Goal: Task Accomplishment & Management: Manage account settings

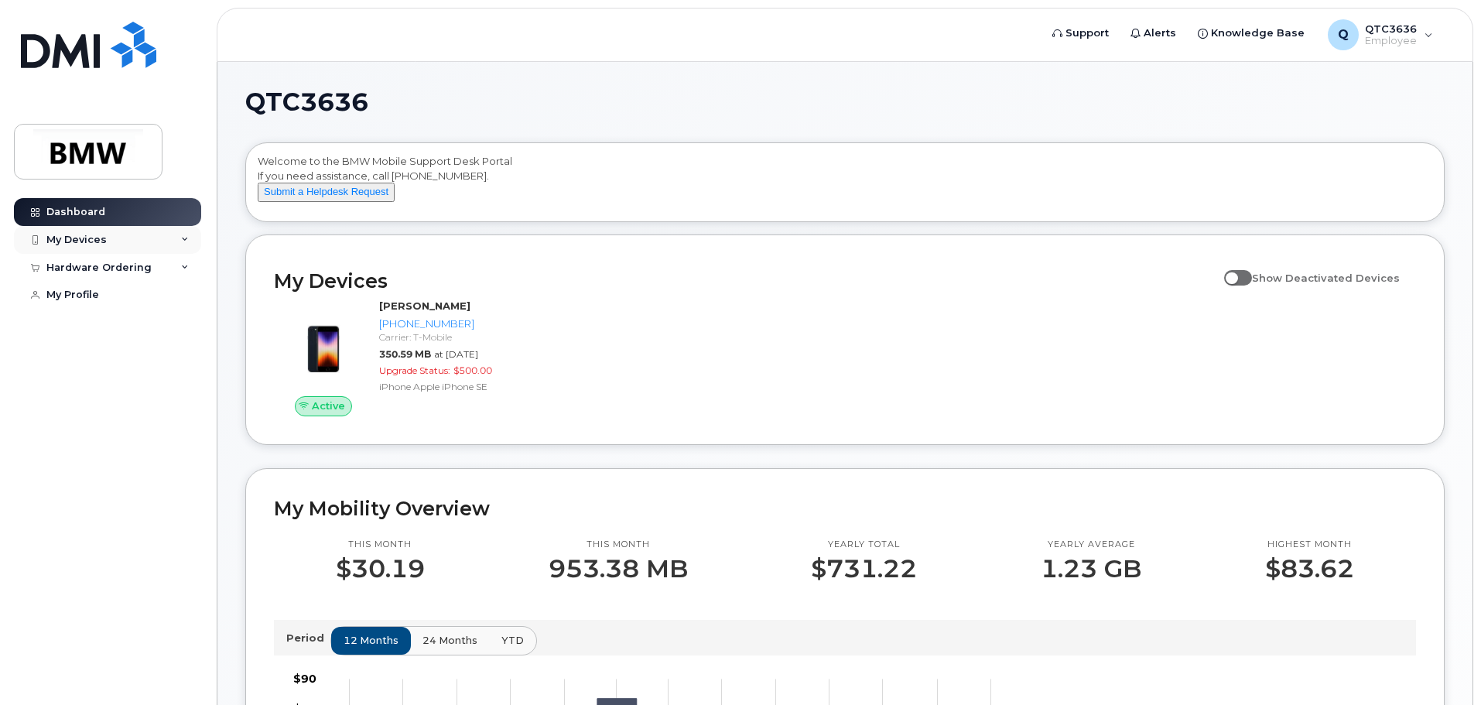
click at [165, 233] on div "My Devices" at bounding box center [107, 240] width 187 height 28
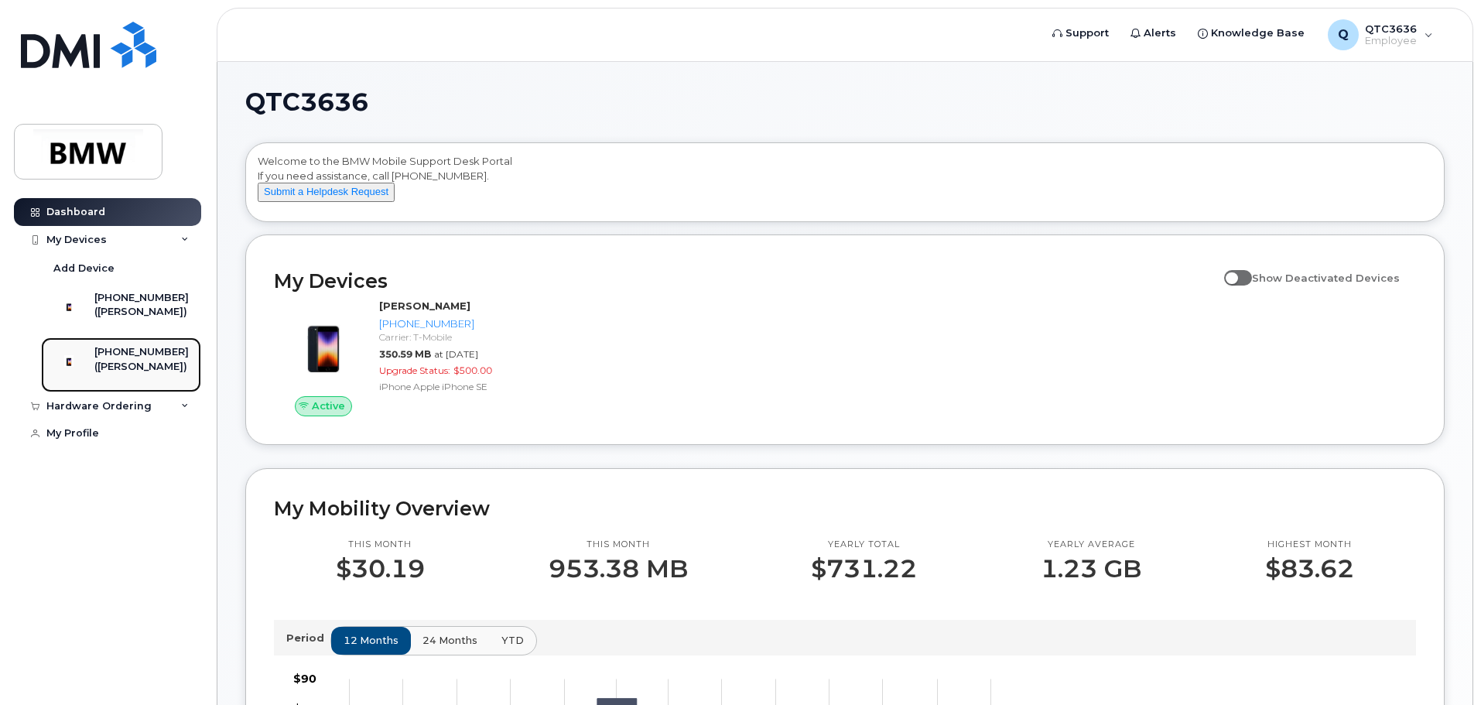
click at [145, 359] on div "[PHONE_NUMBER]" at bounding box center [141, 352] width 94 height 14
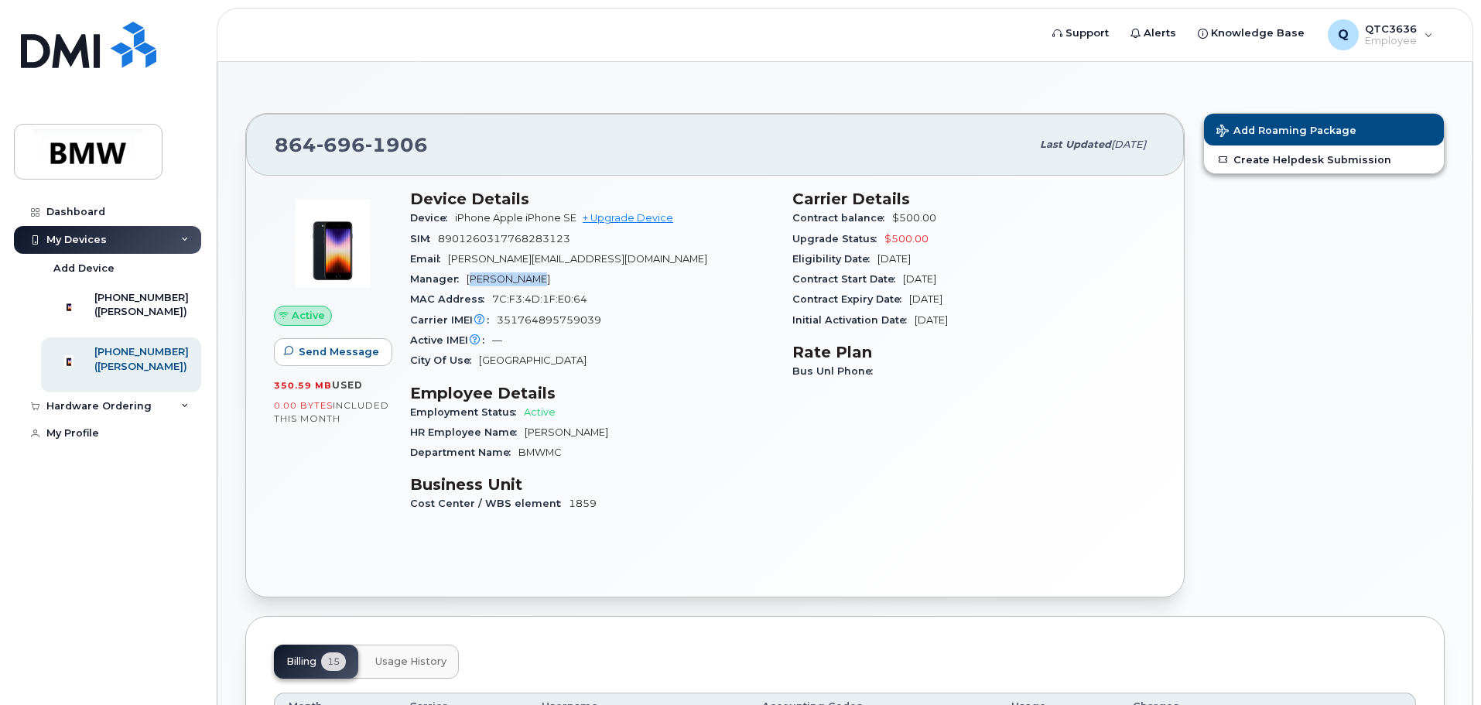
drag, startPoint x: 471, startPoint y: 277, endPoint x: 542, endPoint y: 277, distance: 71.2
click at [542, 277] on div "Manager Kevin Wilson" at bounding box center [592, 279] width 364 height 20
drag, startPoint x: 806, startPoint y: 235, endPoint x: 861, endPoint y: 233, distance: 55.8
click at [861, 233] on span "Upgrade Status" at bounding box center [838, 239] width 92 height 12
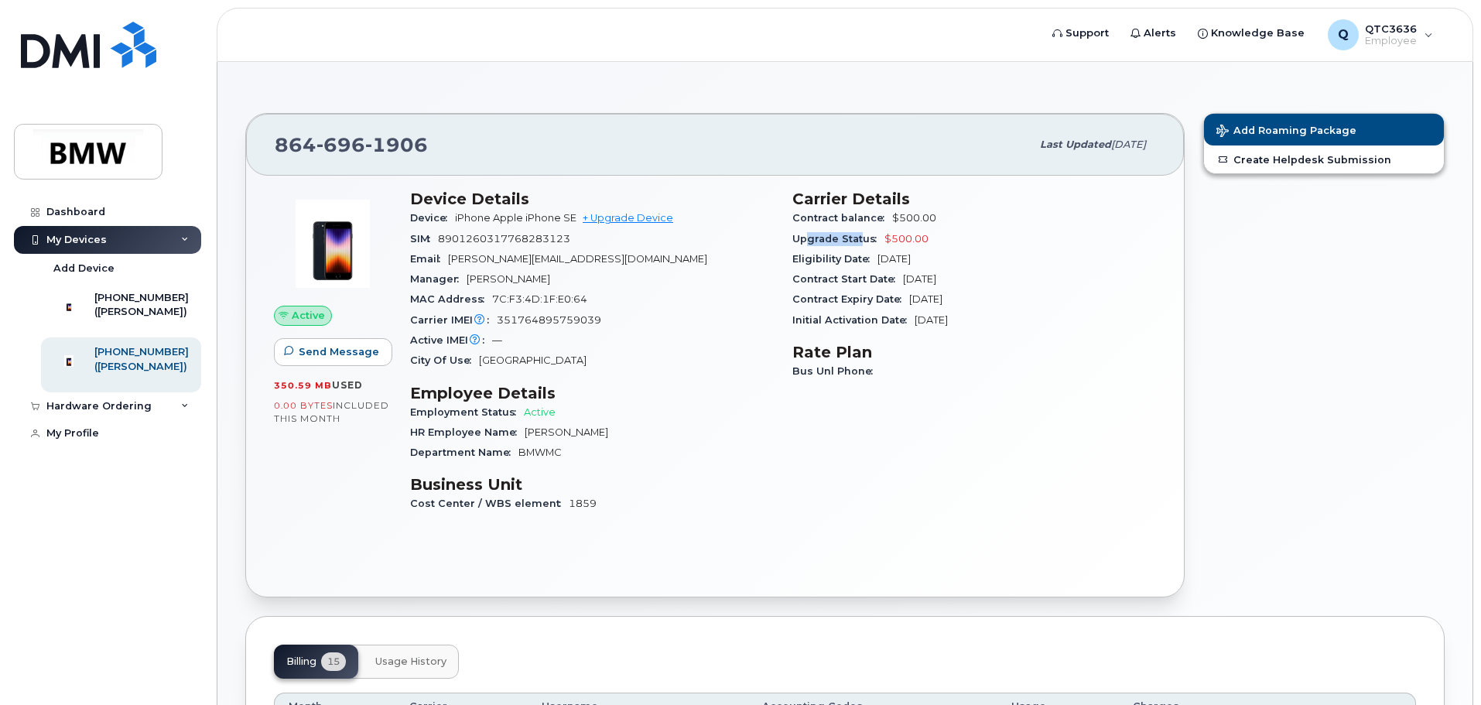
click at [861, 233] on span "Upgrade Status" at bounding box center [838, 239] width 92 height 12
click at [84, 208] on div "Dashboard" at bounding box center [75, 212] width 59 height 12
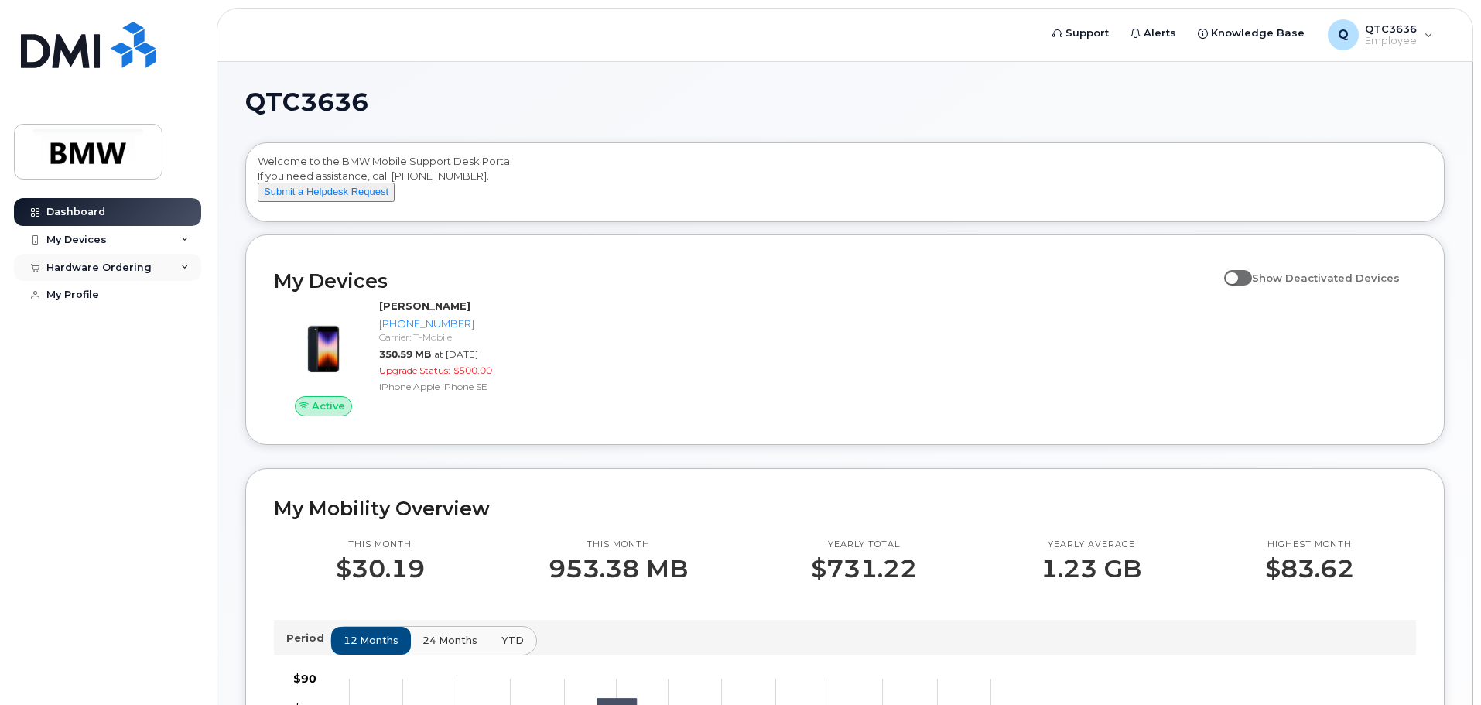
click at [180, 266] on div "Hardware Ordering" at bounding box center [107, 268] width 187 height 28
click at [91, 350] on div "My Profile" at bounding box center [72, 354] width 53 height 12
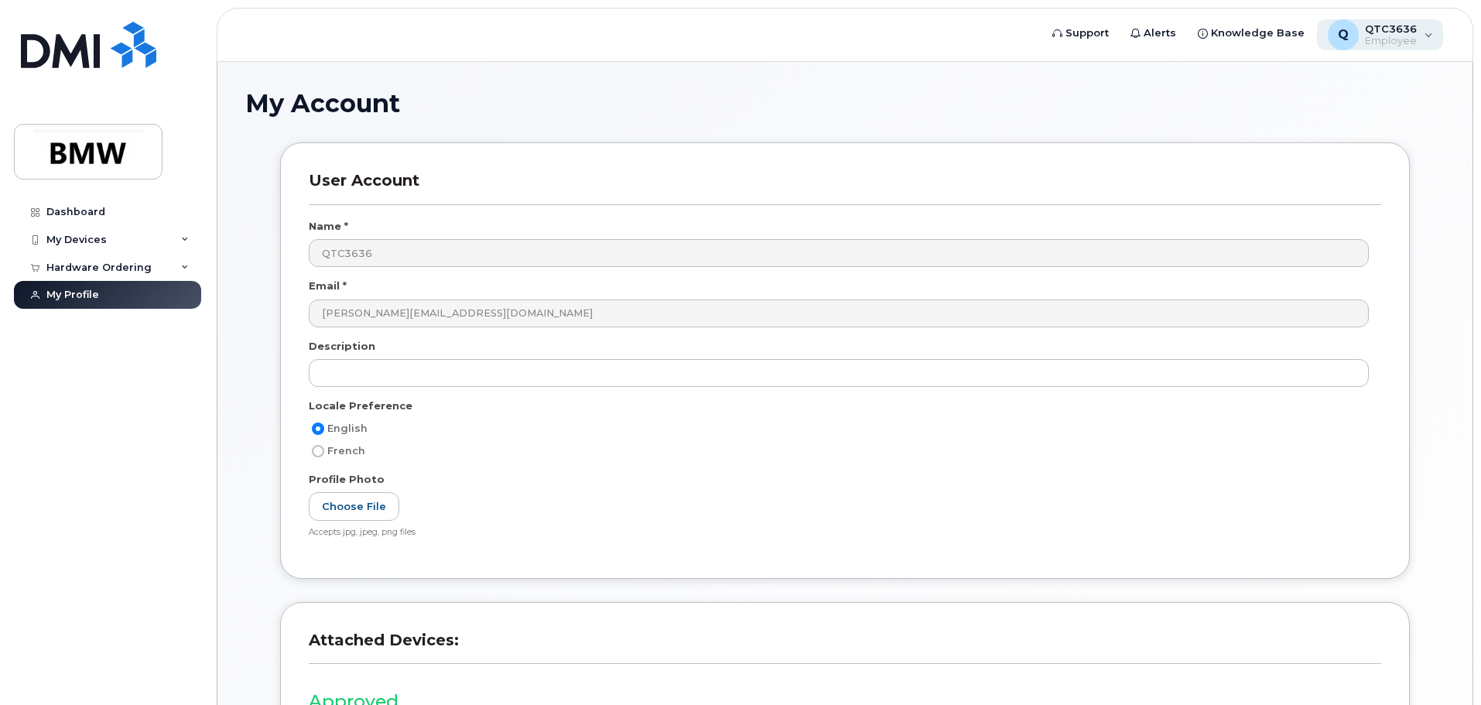
click at [1432, 20] on div "Q QTC3636 Employee" at bounding box center [1380, 34] width 127 height 31
click at [1431, 22] on div "Q QTC3636 Employee" at bounding box center [1380, 34] width 127 height 31
click at [665, 135] on div "My Account" at bounding box center [844, 116] width 1199 height 52
click at [77, 204] on link "Dashboard" at bounding box center [107, 212] width 187 height 28
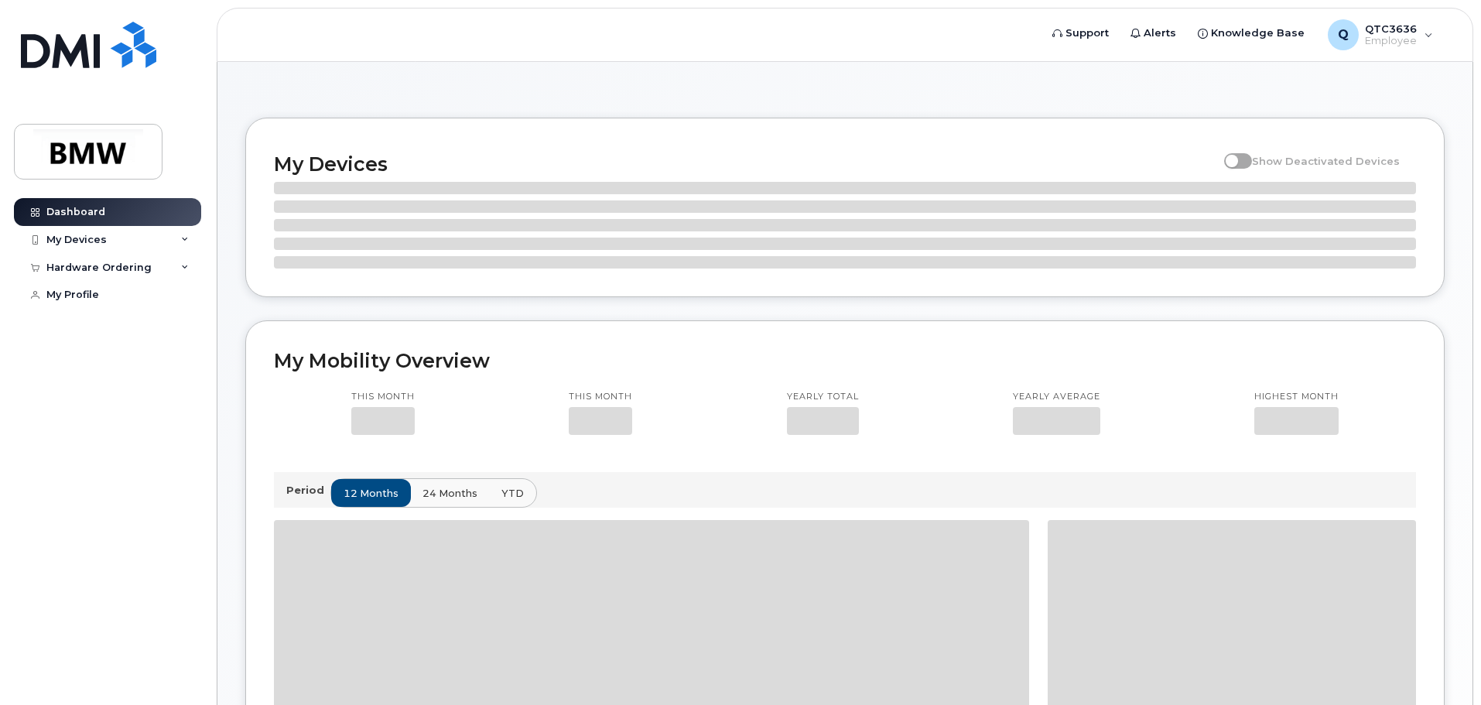
click at [67, 240] on div "My Devices" at bounding box center [76, 240] width 60 height 12
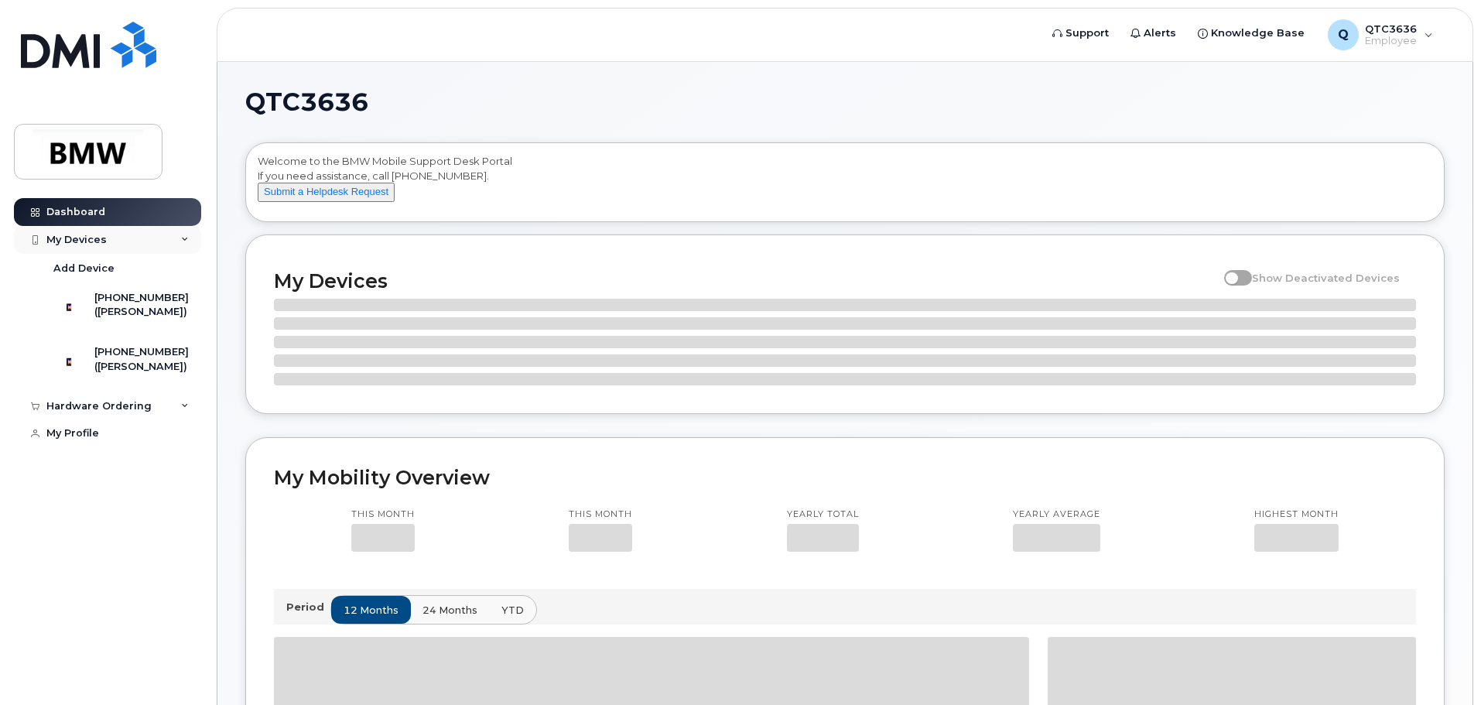
click at [67, 235] on div "My Devices" at bounding box center [76, 240] width 60 height 12
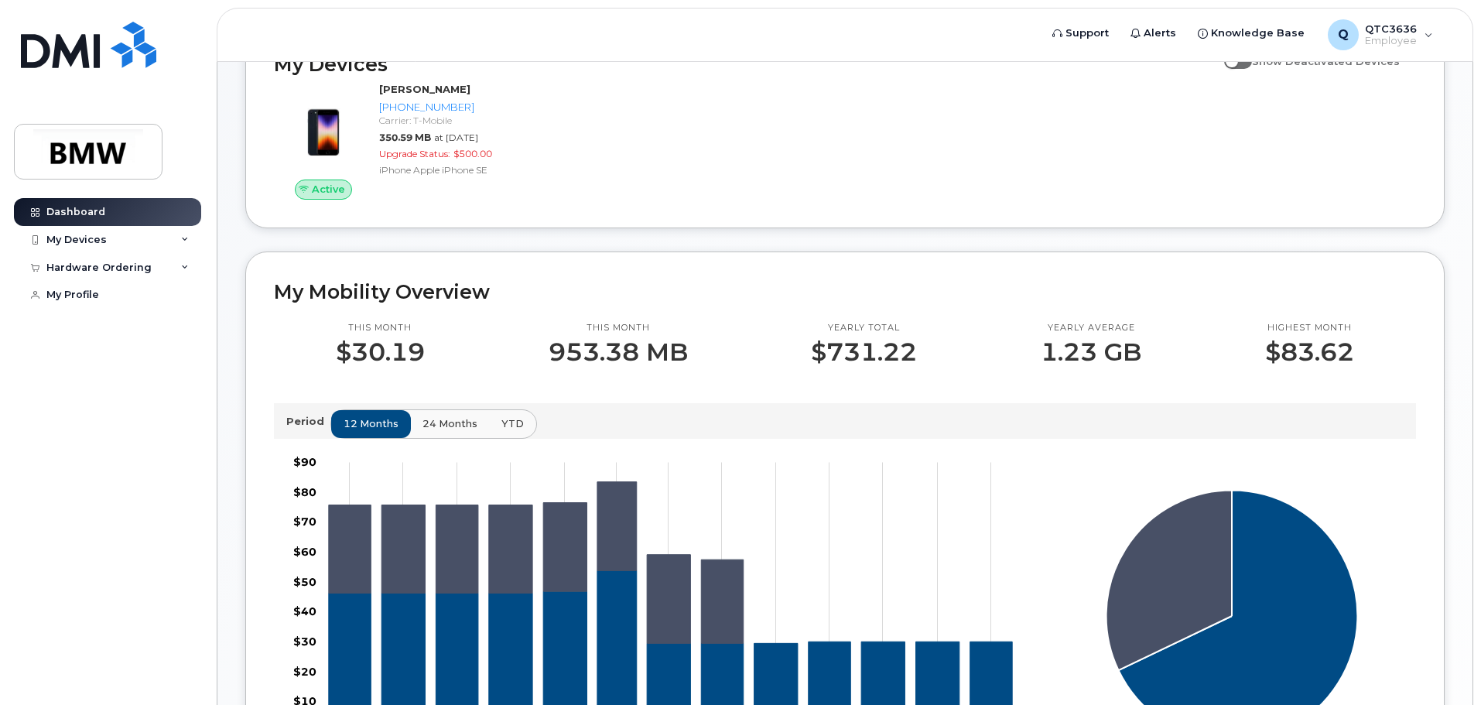
scroll to position [77, 0]
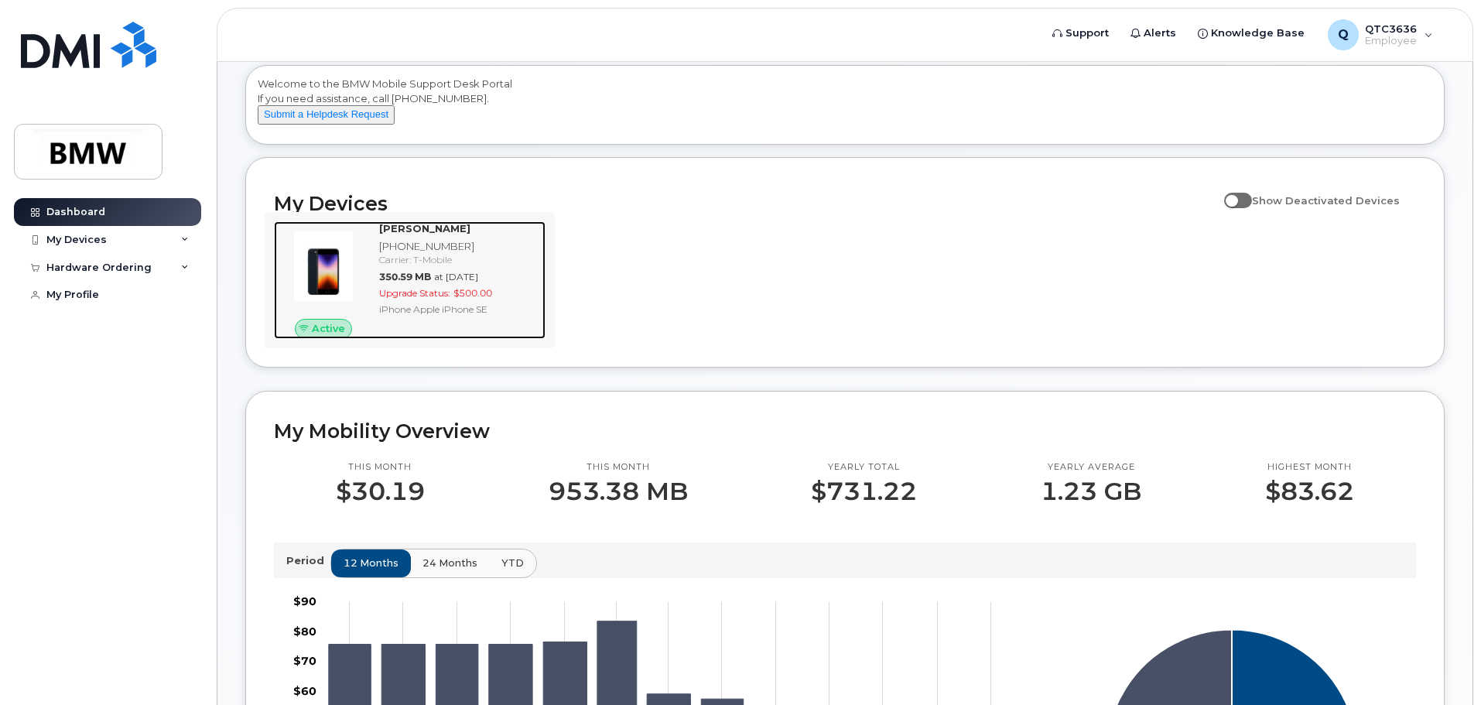
click at [400, 234] on strong "[PERSON_NAME]" at bounding box center [424, 228] width 91 height 12
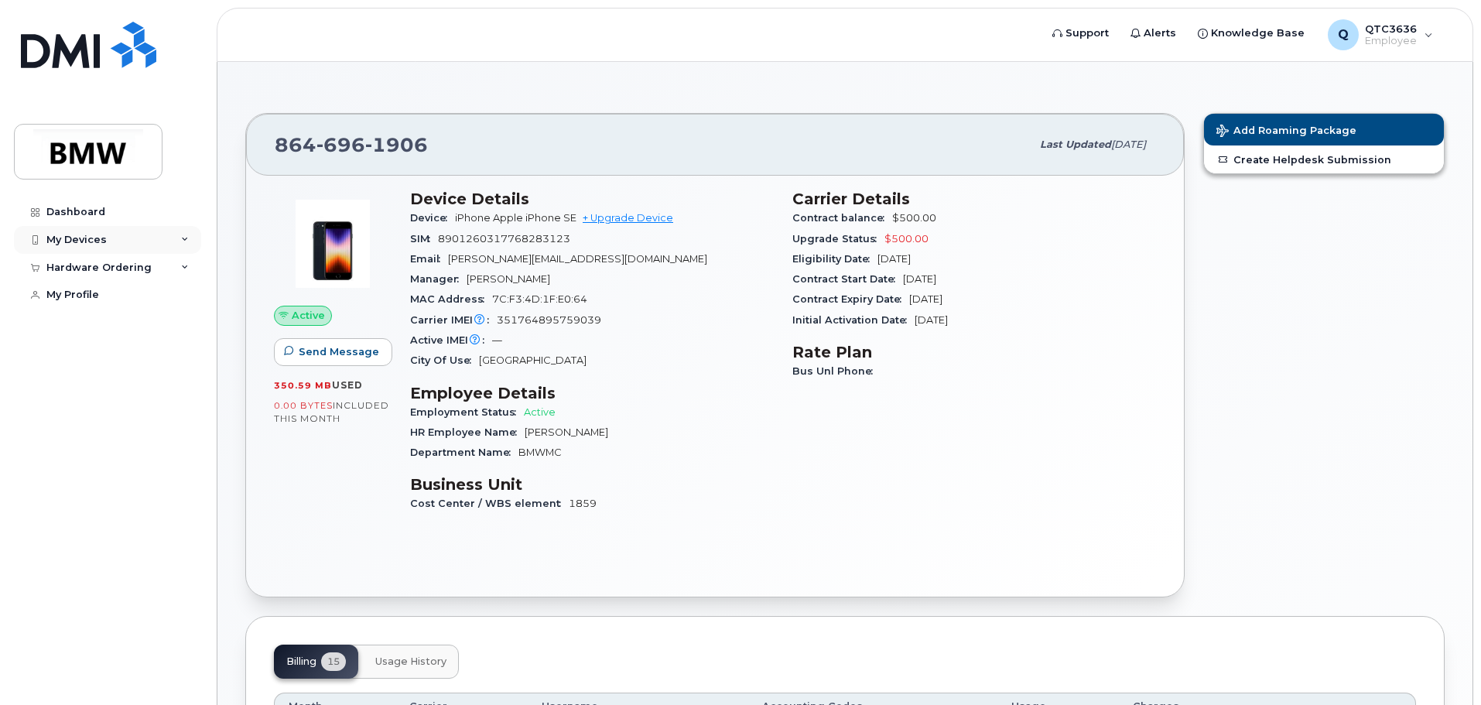
click at [180, 244] on div "My Devices" at bounding box center [107, 240] width 187 height 28
click at [662, 142] on div "[PHONE_NUMBER]" at bounding box center [653, 144] width 756 height 32
click at [689, 331] on div "Active IMEI Active IMEI is refreshed daily with a delay of up to 48 hours follo…" at bounding box center [592, 340] width 364 height 20
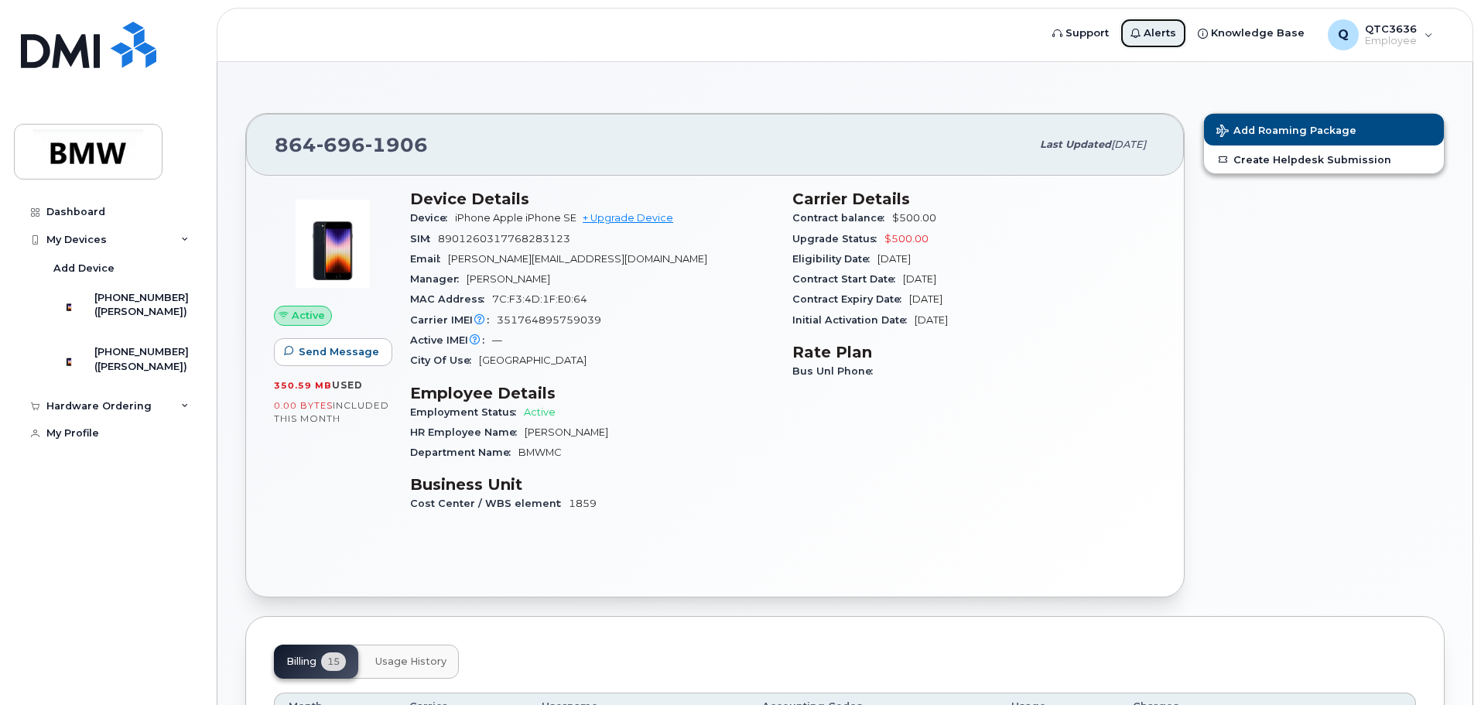
click at [1152, 33] on link "Alerts" at bounding box center [1153, 33] width 67 height 31
click at [1166, 26] on span "Alerts" at bounding box center [1160, 33] width 32 height 15
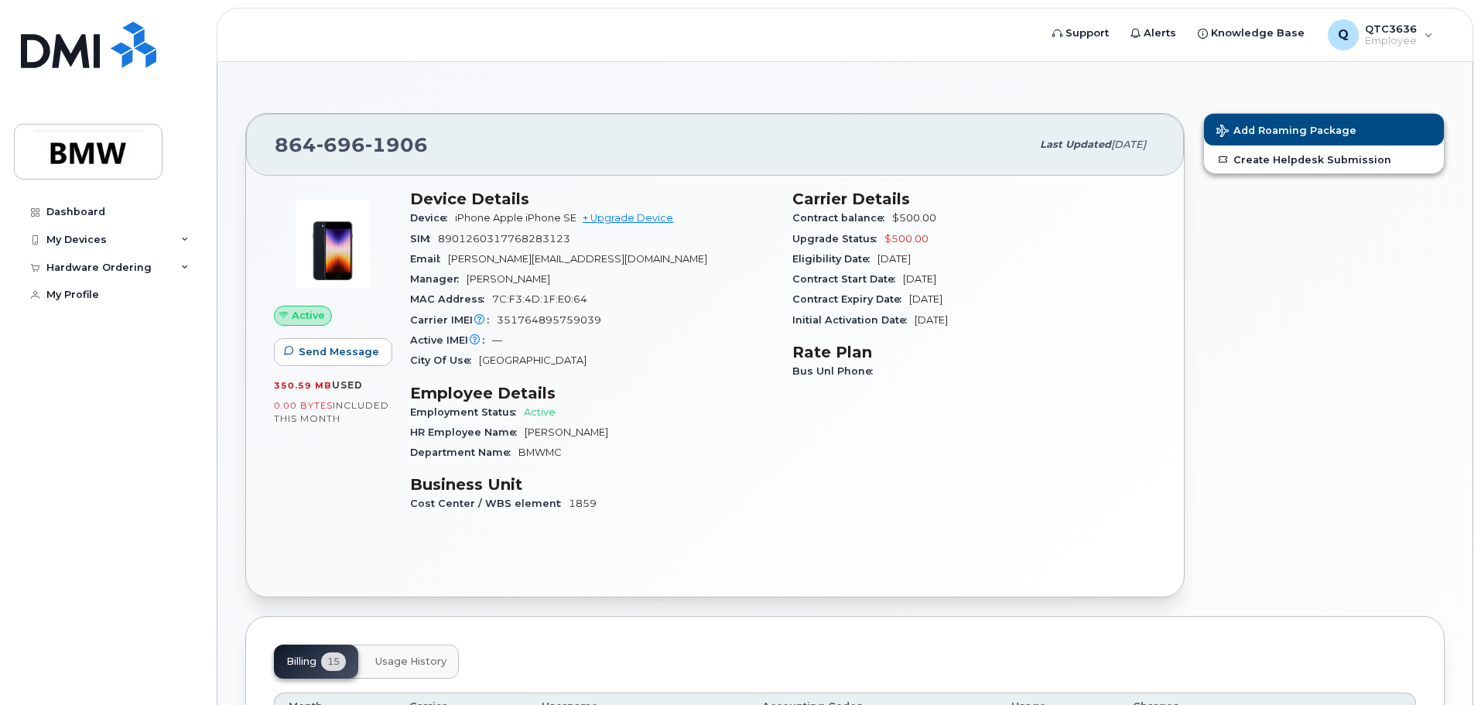
click at [182, 260] on div "Hardware Ordering" at bounding box center [107, 268] width 187 height 28
click at [70, 288] on link "My Orders" at bounding box center [121, 295] width 160 height 29
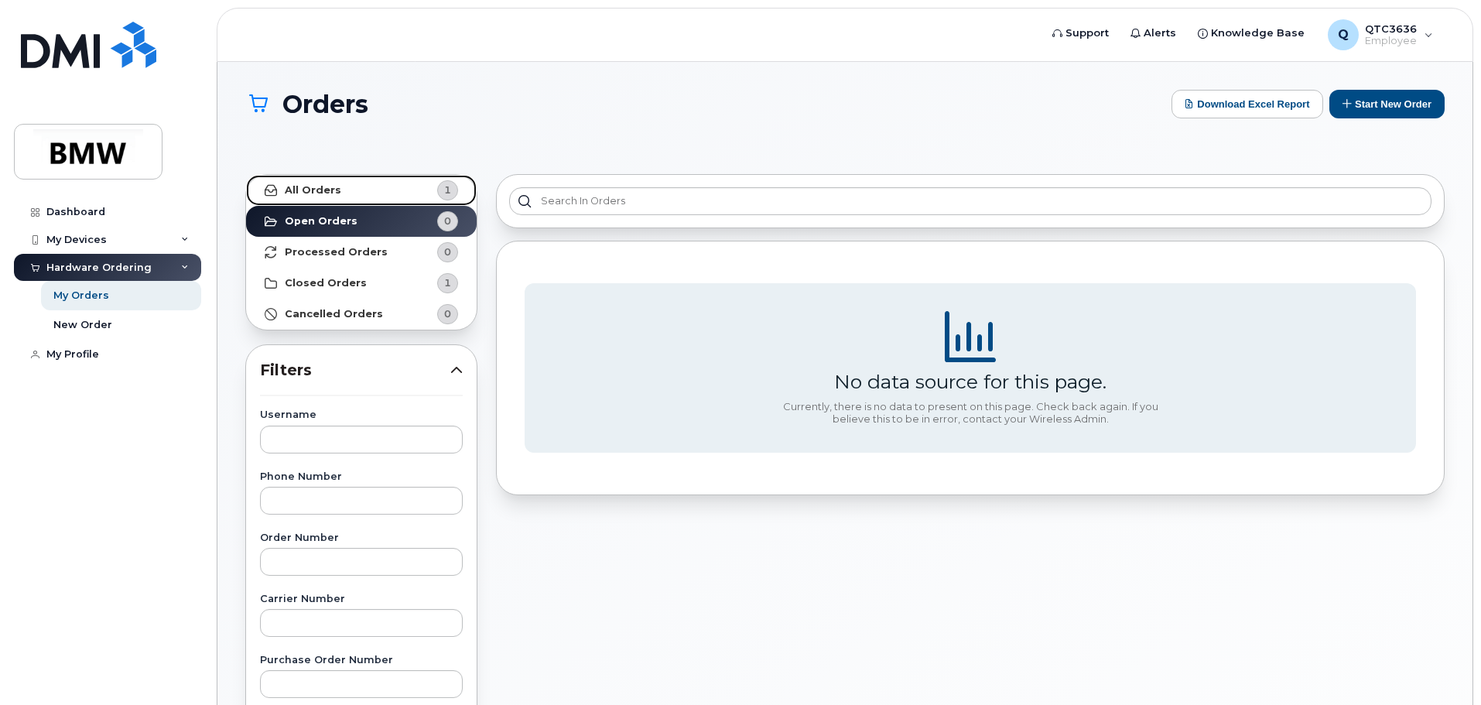
click at [330, 187] on strong "All Orders" at bounding box center [313, 190] width 56 height 12
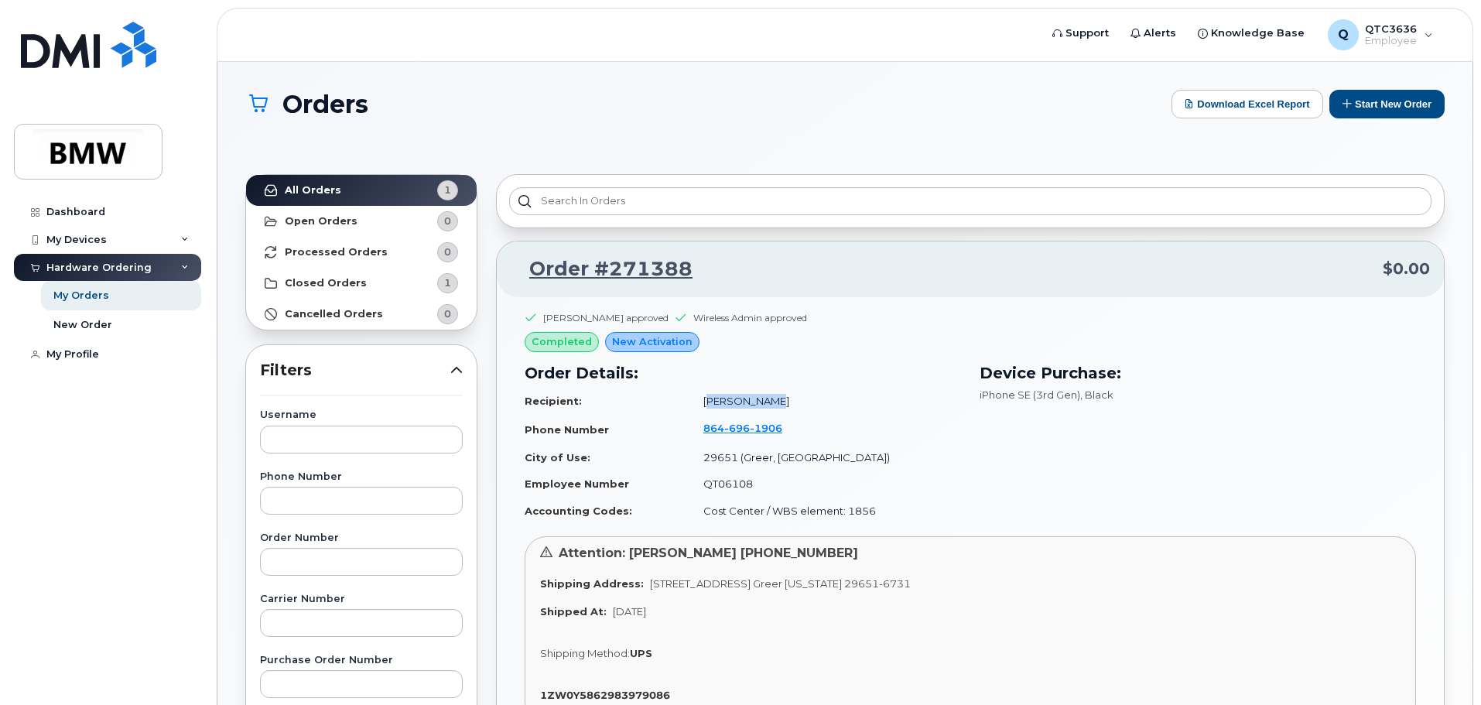
drag, startPoint x: 712, startPoint y: 400, endPoint x: 803, endPoint y: 401, distance: 91.3
click at [803, 401] on td "Donnie Smith" at bounding box center [825, 401] width 272 height 27
drag, startPoint x: 803, startPoint y: 401, endPoint x: 774, endPoint y: 470, distance: 75.6
click at [803, 402] on td "Donnie Smith" at bounding box center [825, 401] width 272 height 27
click at [711, 492] on td "QT06108" at bounding box center [825, 483] width 272 height 27
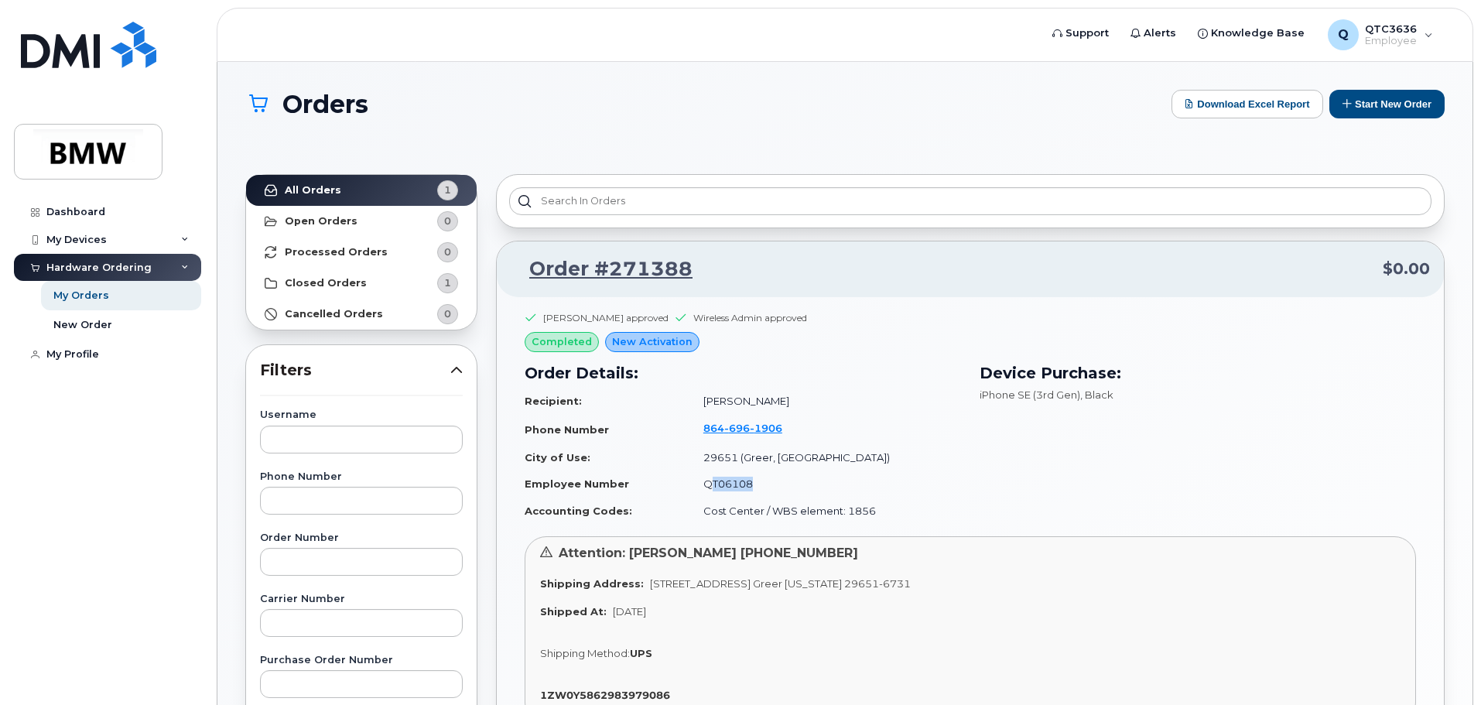
drag, startPoint x: 730, startPoint y: 486, endPoint x: 775, endPoint y: 487, distance: 45.7
click at [775, 487] on td "QT06108" at bounding box center [825, 483] width 272 height 27
drag, startPoint x: 775, startPoint y: 487, endPoint x: 895, endPoint y: 479, distance: 120.2
click at [777, 486] on td "QT06108" at bounding box center [825, 483] width 272 height 27
click at [929, 463] on td "29651 (Greer, SC)" at bounding box center [825, 457] width 272 height 27
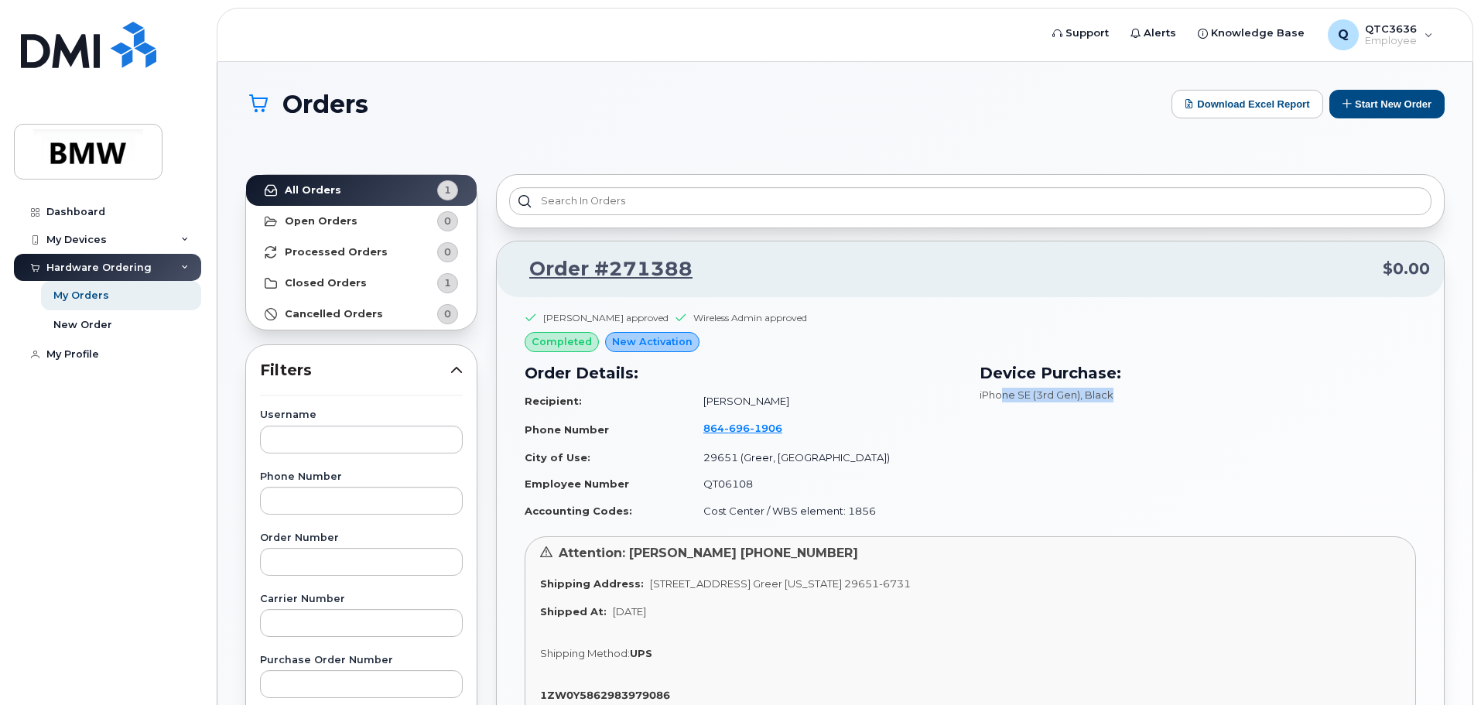
drag, startPoint x: 1021, startPoint y: 392, endPoint x: 1128, endPoint y: 394, distance: 106.8
click at [1128, 394] on div "iPhone SE (3rd Gen) , Black" at bounding box center [1198, 395] width 436 height 15
click at [91, 234] on div "My Devices" at bounding box center [76, 240] width 60 height 12
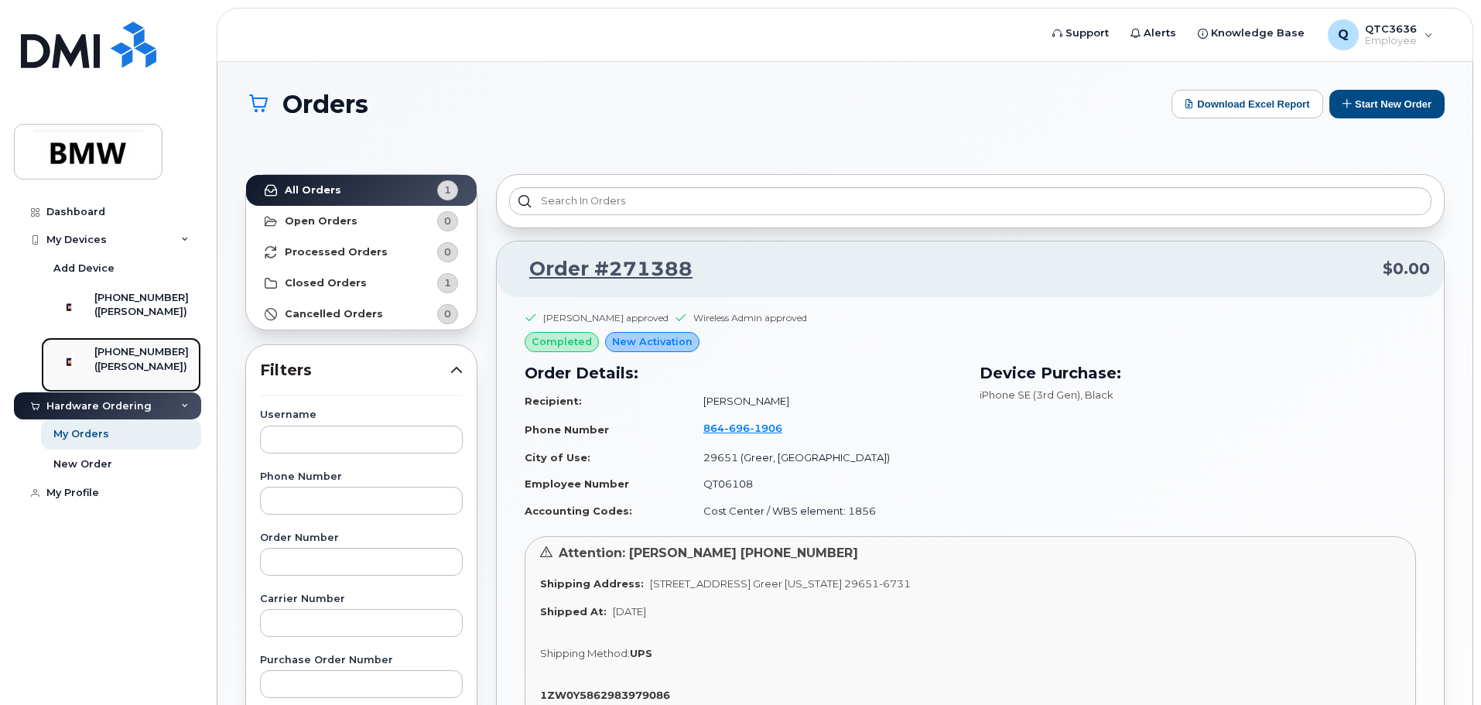
click at [133, 359] on div "[PHONE_NUMBER]" at bounding box center [141, 352] width 94 height 14
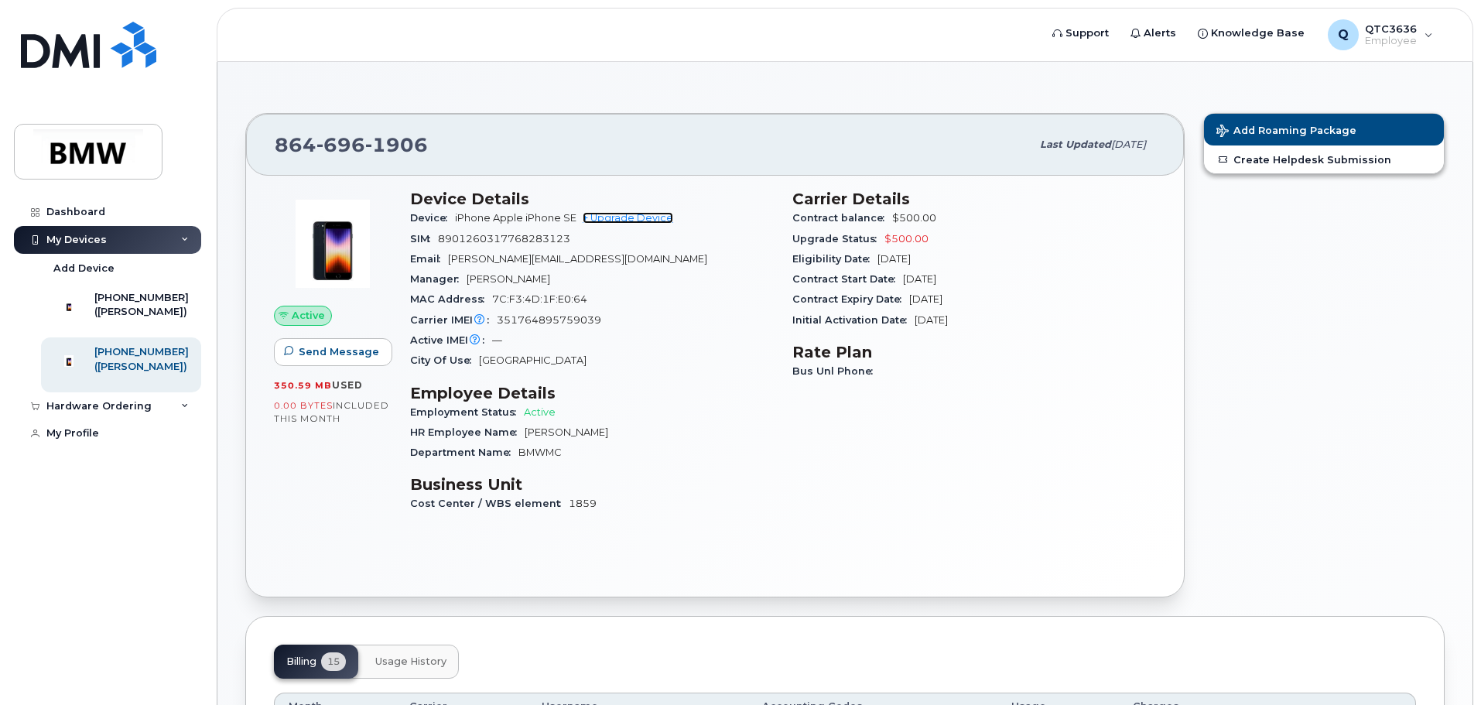
click at [624, 214] on link "+ Upgrade Device" at bounding box center [628, 218] width 91 height 12
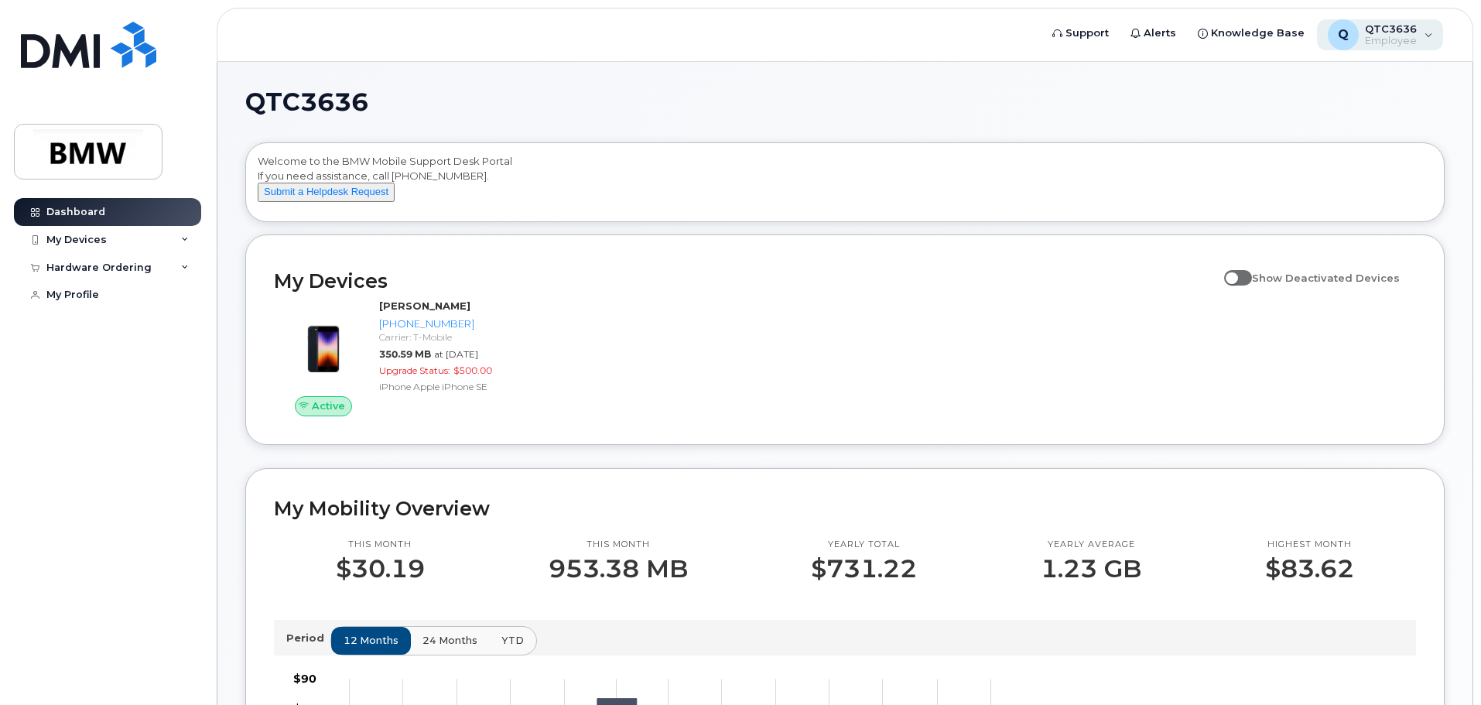
click at [1429, 38] on div "Q QTC3636 Employee" at bounding box center [1380, 34] width 127 height 31
click at [1377, 36] on span "Employee" at bounding box center [1391, 41] width 52 height 12
click at [997, 86] on div "QTC3636 Welcome to the BMW Mobile Support Desk Portal If you need assistance, c…" at bounding box center [844, 704] width 1255 height 1284
click at [1247, 286] on span at bounding box center [1238, 277] width 28 height 15
click at [1237, 275] on input "Show Deactivated Devices" at bounding box center [1230, 269] width 12 height 12
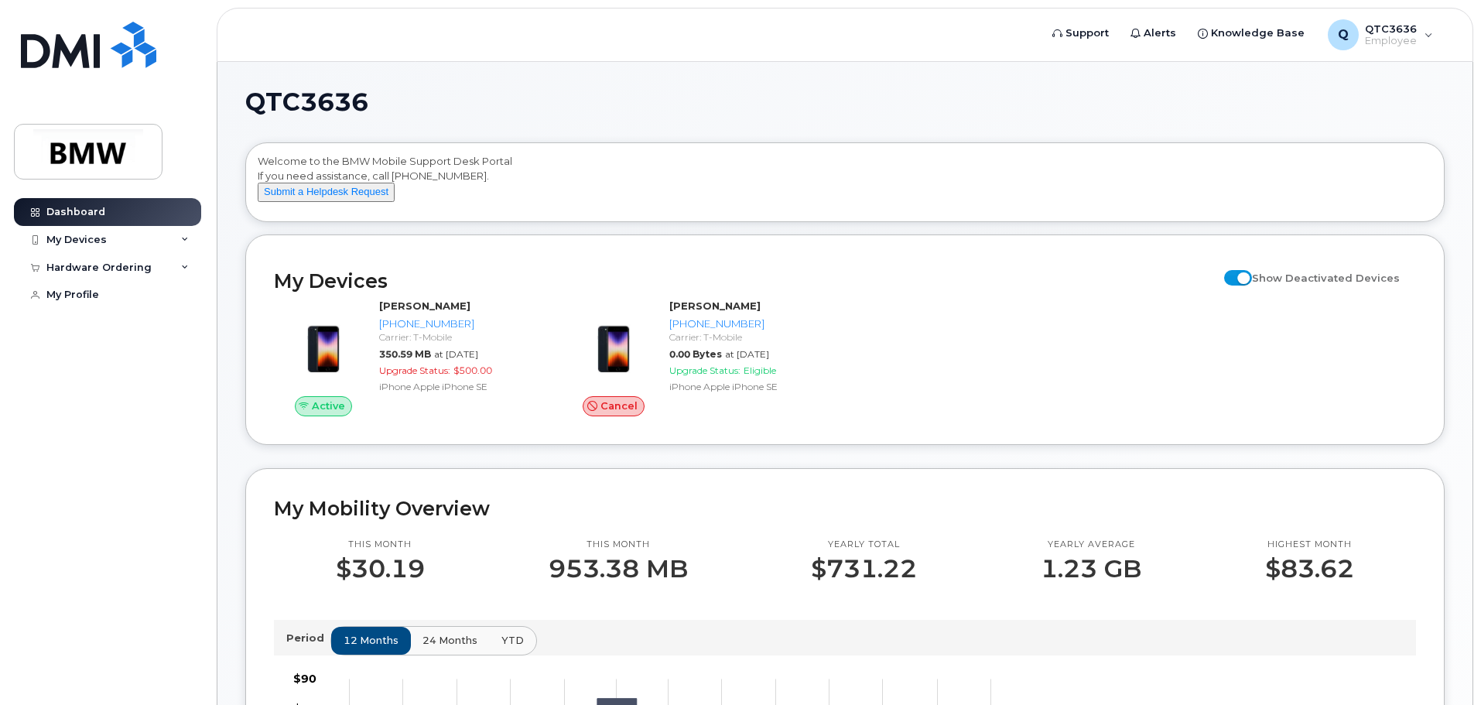
click at [1249, 286] on span at bounding box center [1238, 277] width 28 height 15
click at [1237, 275] on input "Show Deactivated Devices" at bounding box center [1230, 269] width 12 height 12
checkbox input "false"
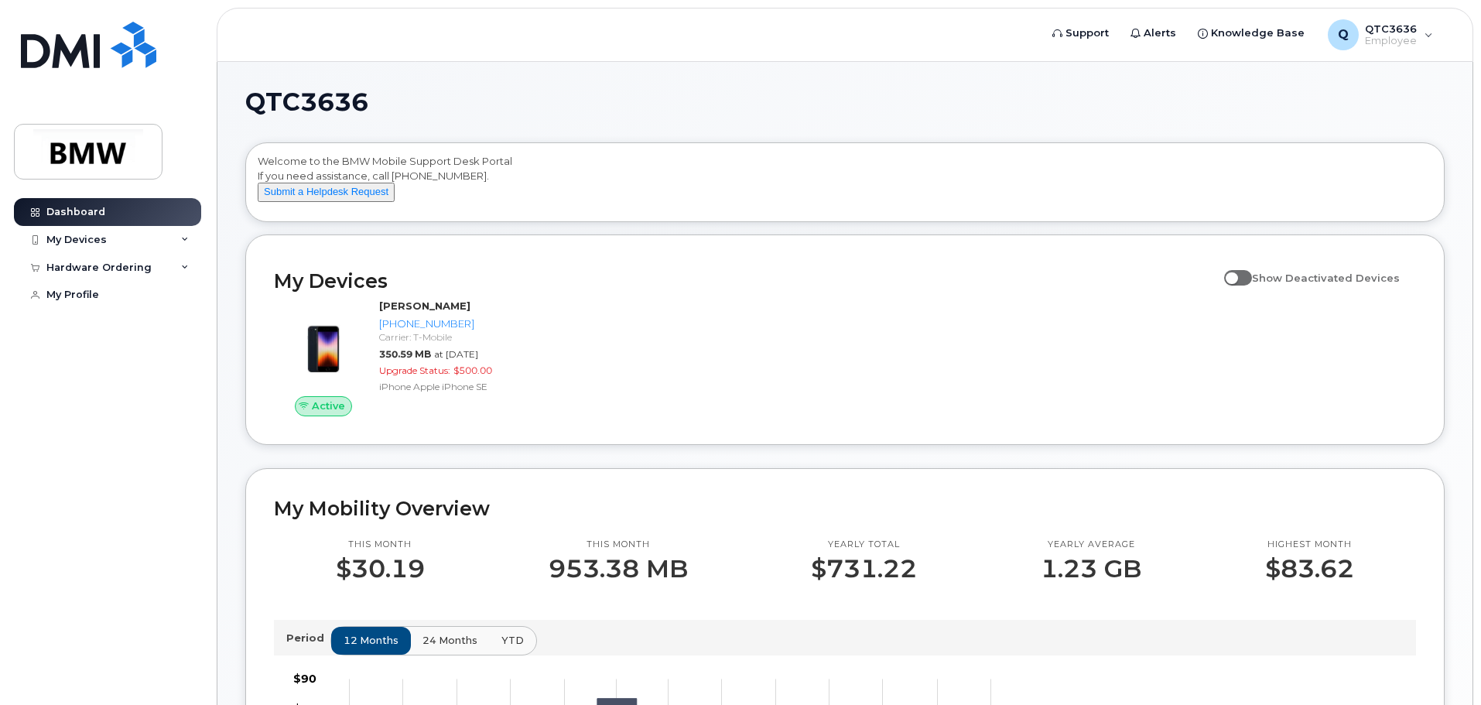
drag, startPoint x: 172, startPoint y: 335, endPoint x: 181, endPoint y: 333, distance: 9.6
click at [173, 335] on div "Dashboard My Devices Add Device 864-741-3818 (Patrick Lyons) 864-696-1906 (Jaim…" at bounding box center [109, 440] width 191 height 484
click at [188, 238] on icon at bounding box center [185, 240] width 8 height 8
click at [91, 240] on div "My Devices" at bounding box center [76, 240] width 60 height 12
click at [91, 269] on div "Hardware Ordering" at bounding box center [98, 268] width 105 height 12
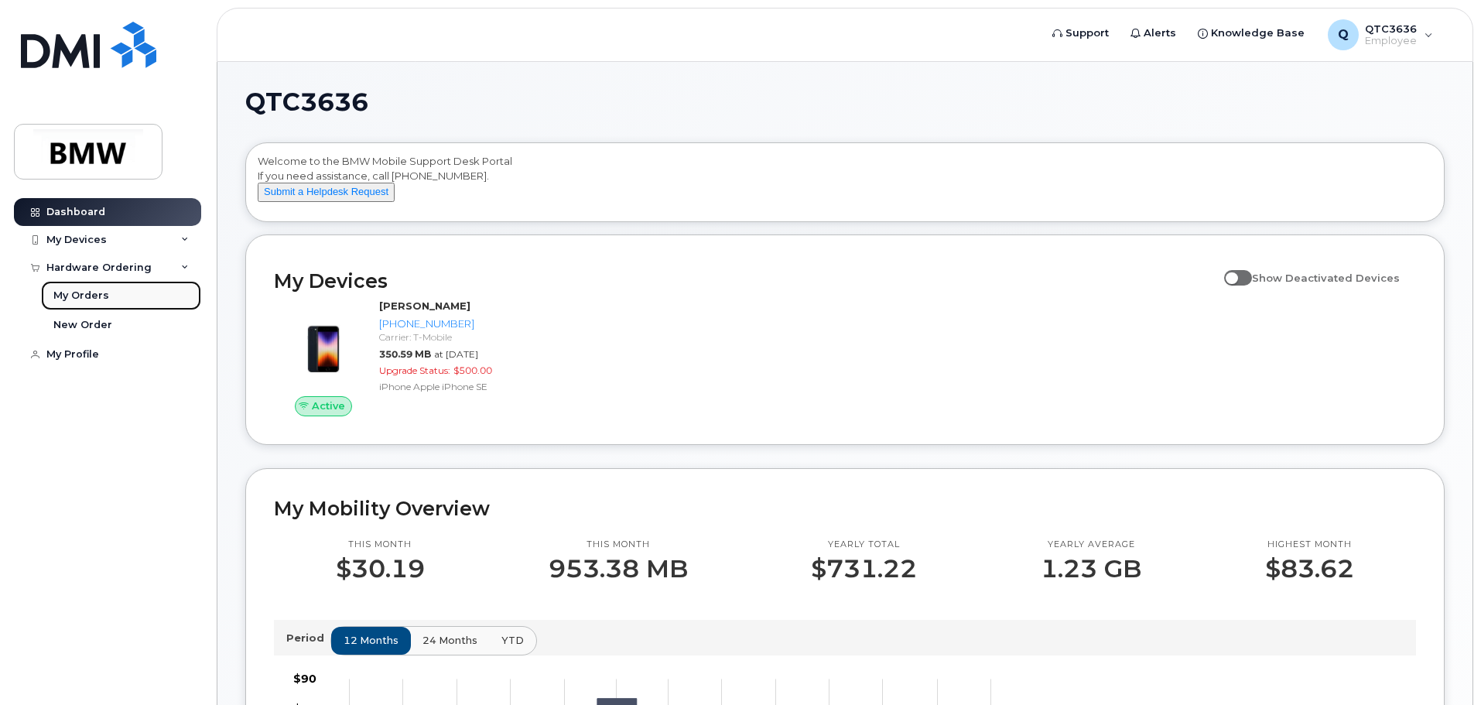
click at [82, 295] on div "My Orders" at bounding box center [81, 296] width 56 height 14
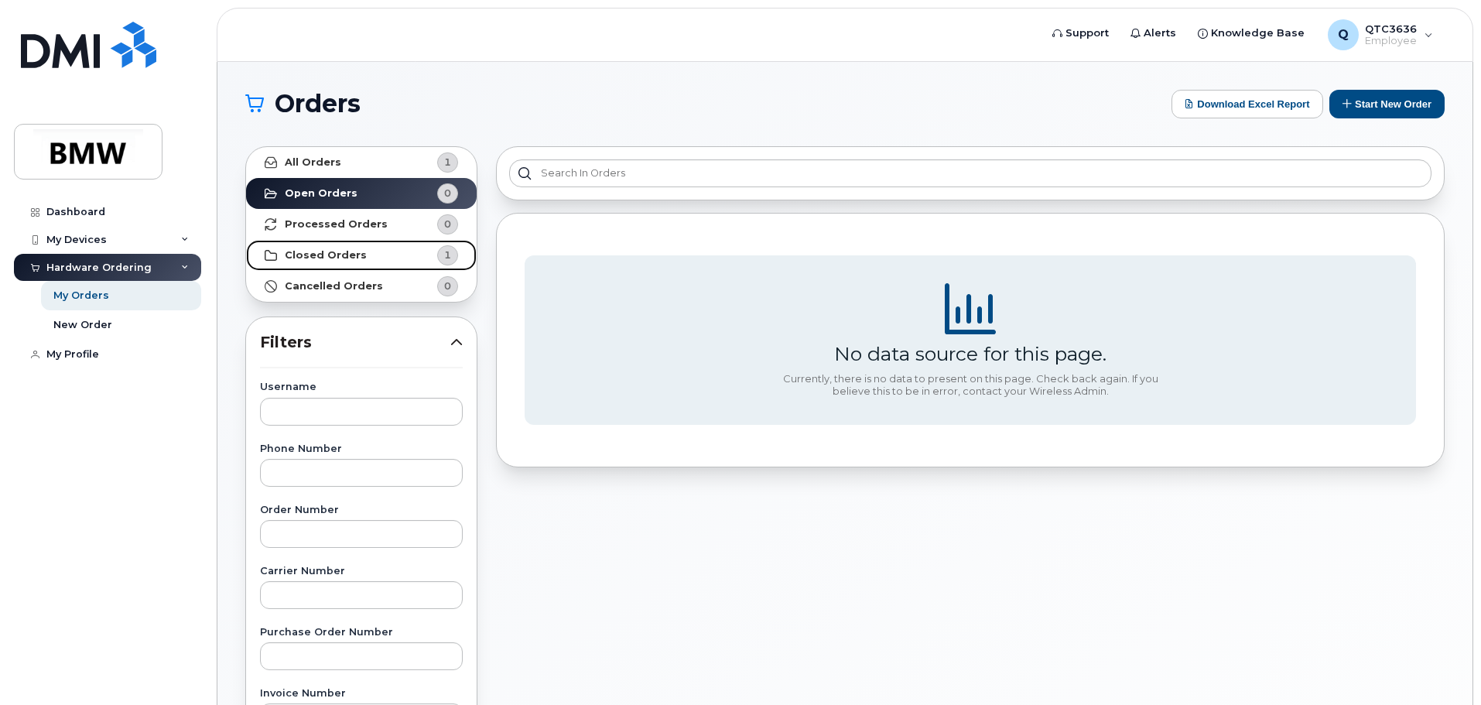
click at [346, 252] on strong "Closed Orders" at bounding box center [326, 255] width 82 height 12
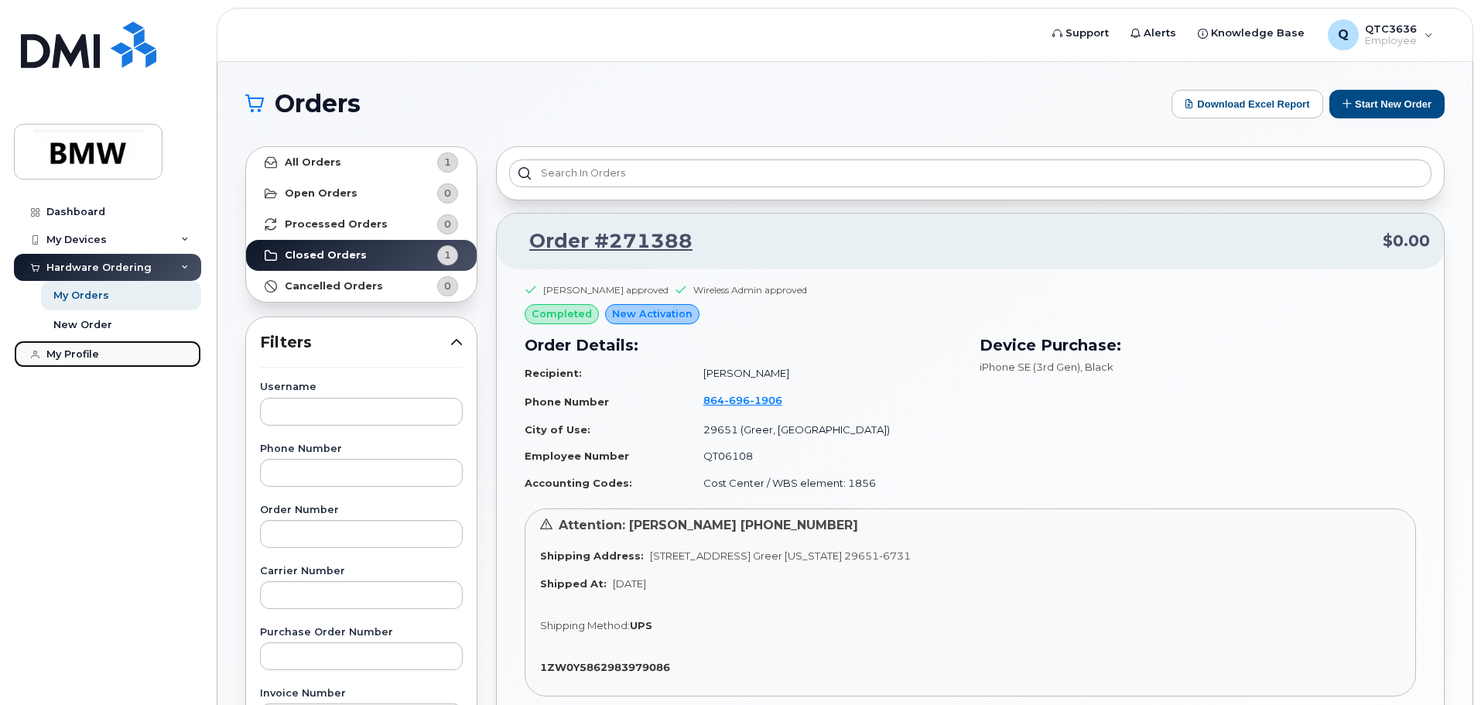
click at [66, 355] on div "My Profile" at bounding box center [72, 354] width 53 height 12
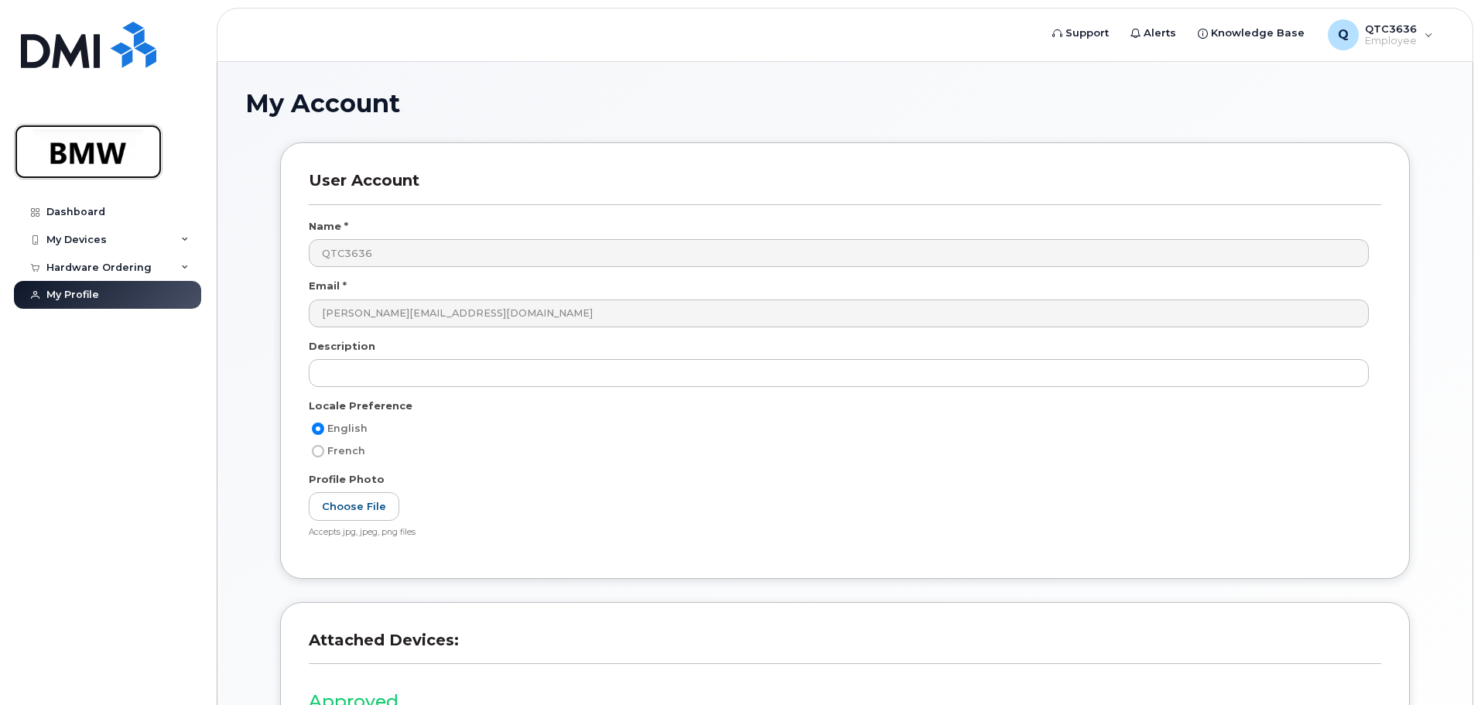
click at [76, 146] on img at bounding box center [88, 151] width 119 height 45
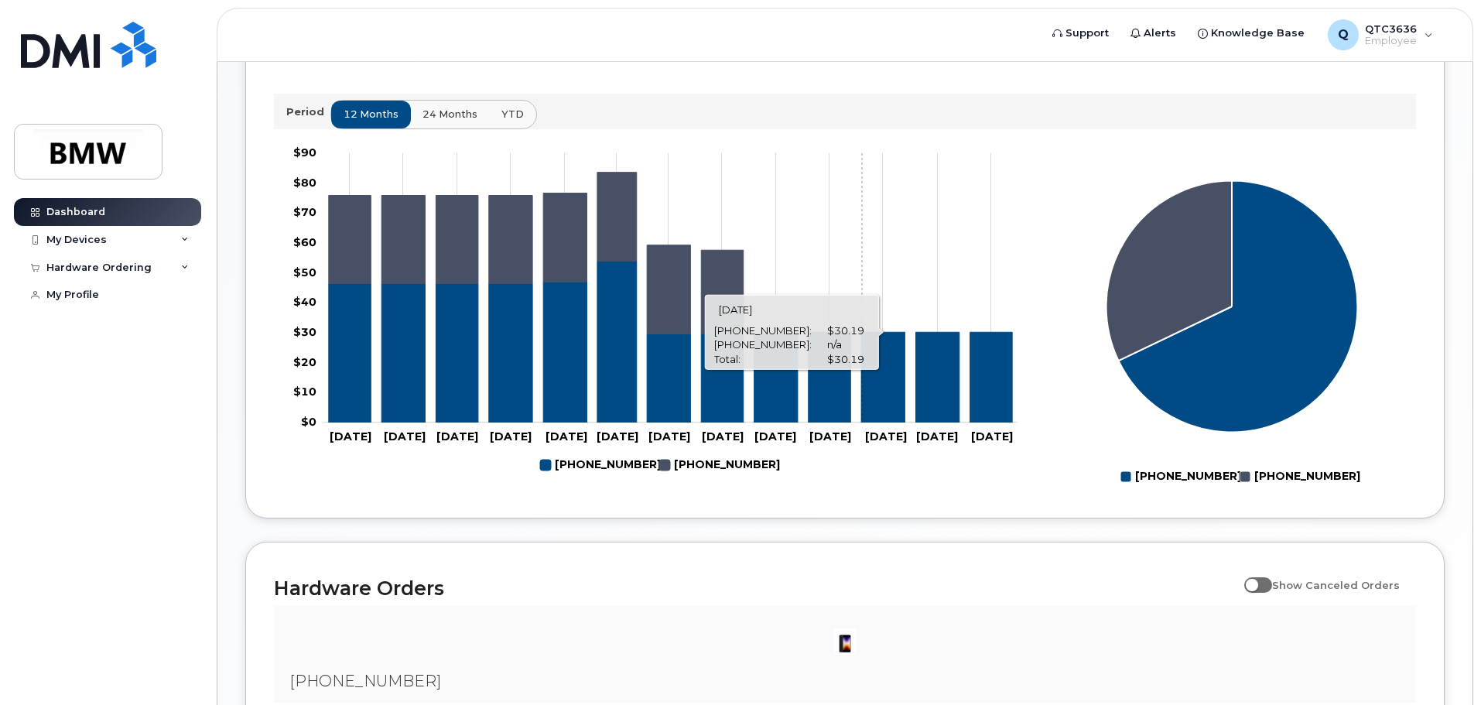
scroll to position [704, 0]
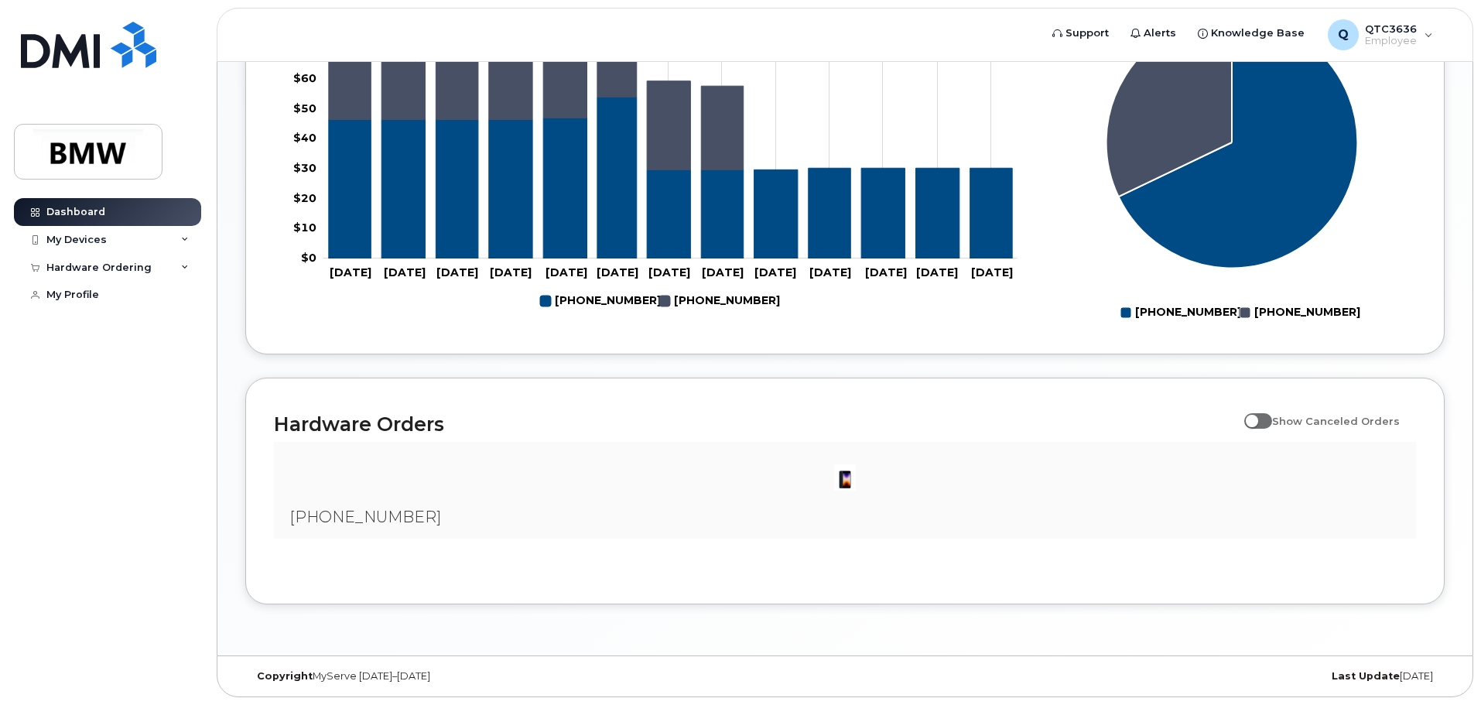
click at [1261, 422] on span at bounding box center [1258, 420] width 28 height 15
click at [1257, 419] on input "Show Canceled Orders" at bounding box center [1250, 412] width 12 height 12
click at [1264, 424] on span at bounding box center [1258, 420] width 28 height 15
click at [1257, 419] on input "Show Canceled Orders" at bounding box center [1250, 412] width 12 height 12
checkbox input "false"
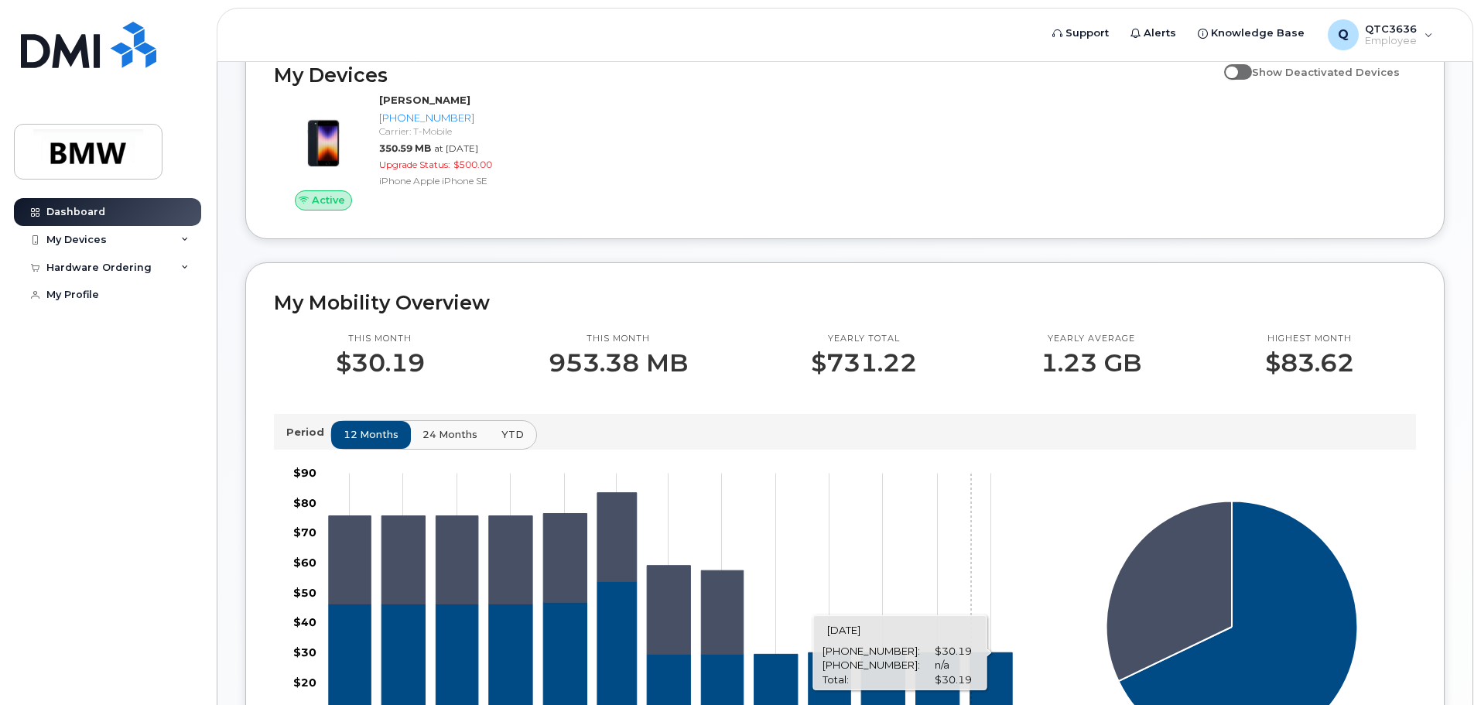
scroll to position [0, 0]
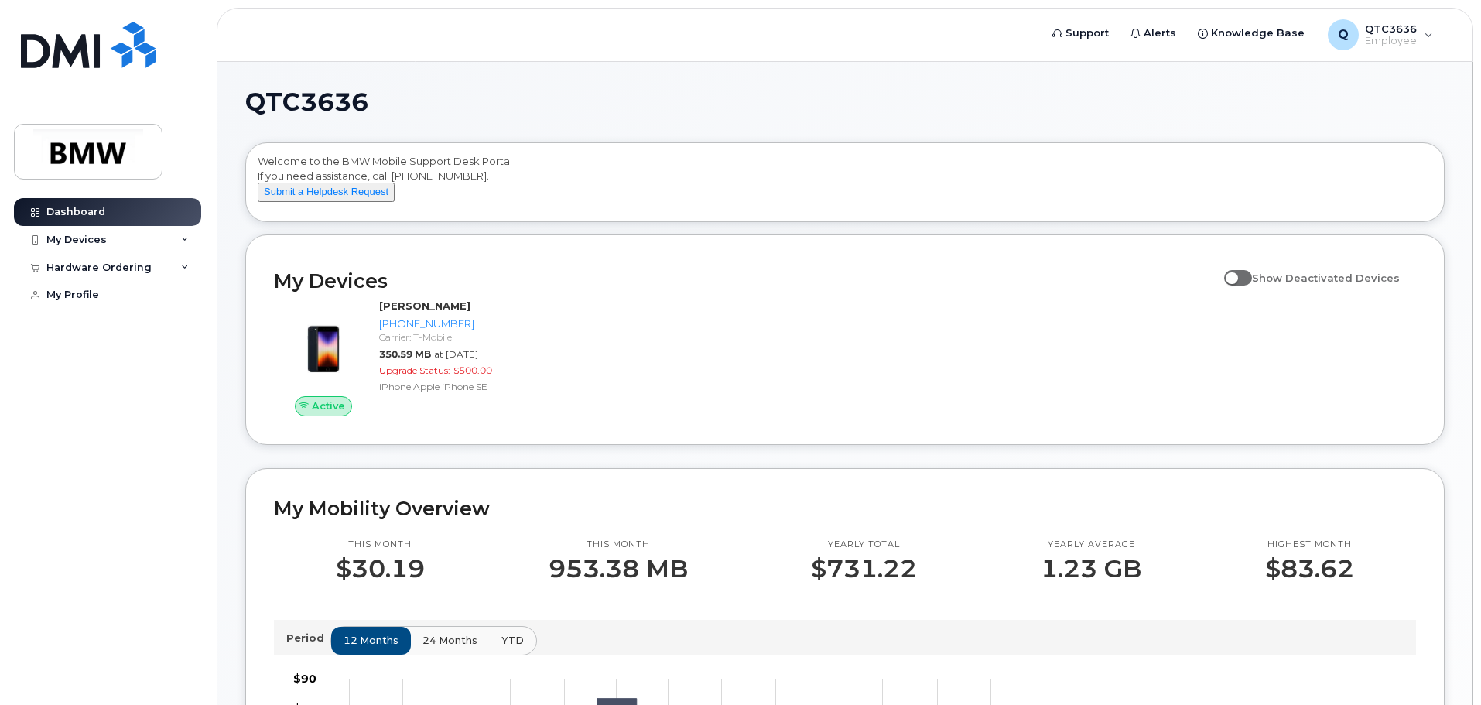
click at [224, 325] on div "QTC3636 Welcome to the BMW Mobile Support Desk Portal If you need assistance, c…" at bounding box center [844, 704] width 1255 height 1284
